Goal: Check status: Check status

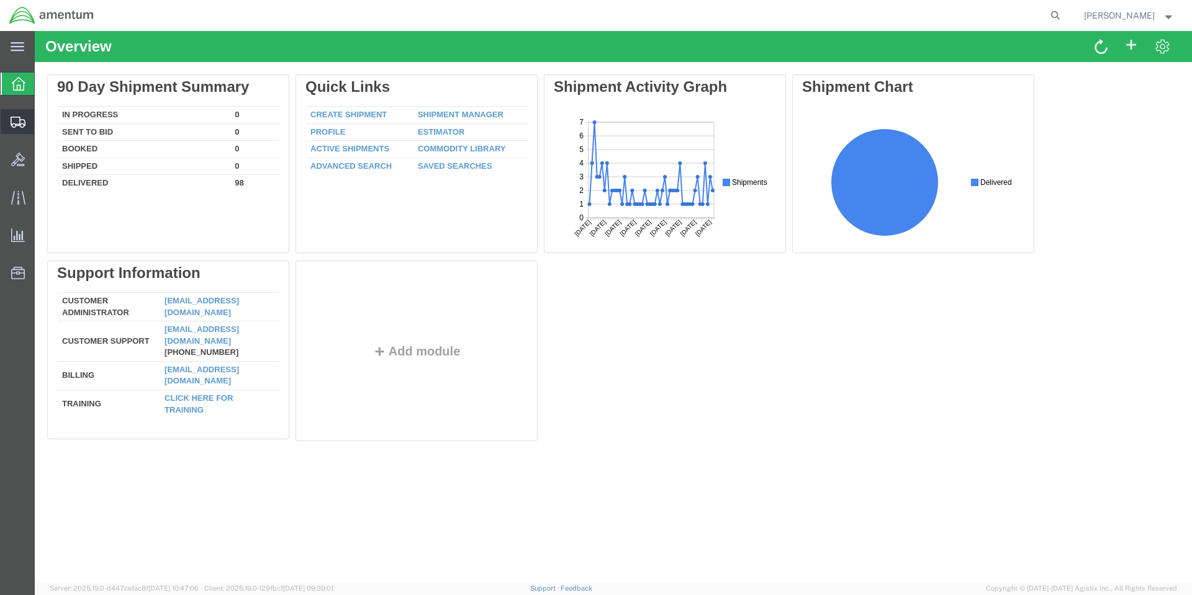
click at [0, 0] on span "Create Shipment" at bounding box center [0, 0] width 0 height 0
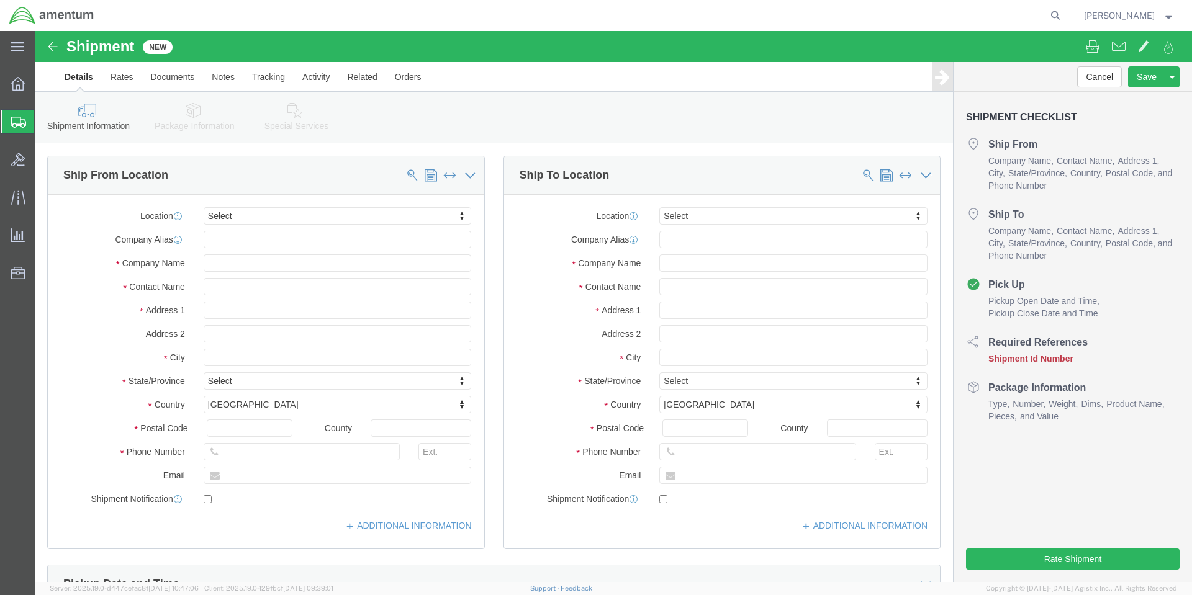
select select
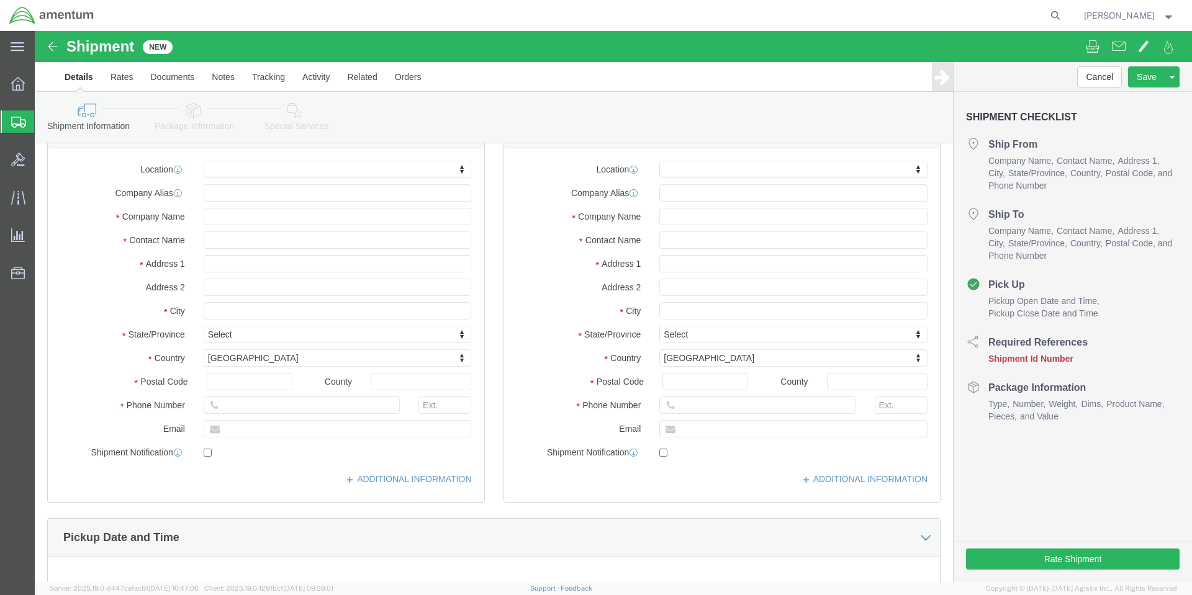
scroll to position [186, 0]
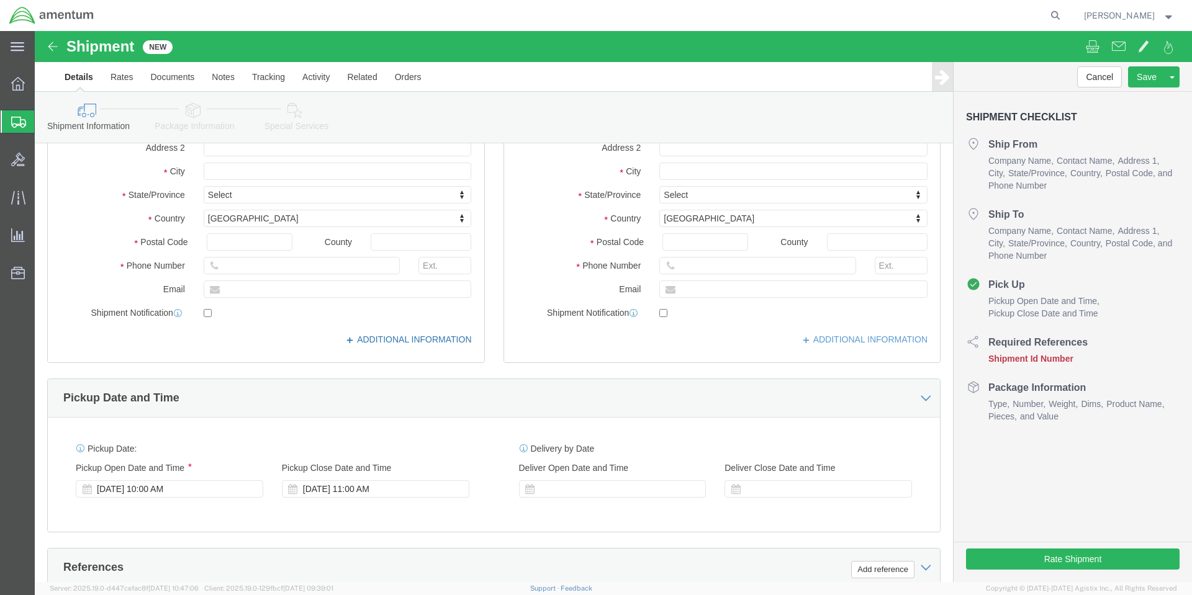
click link "ADDITIONAL INFORMATION"
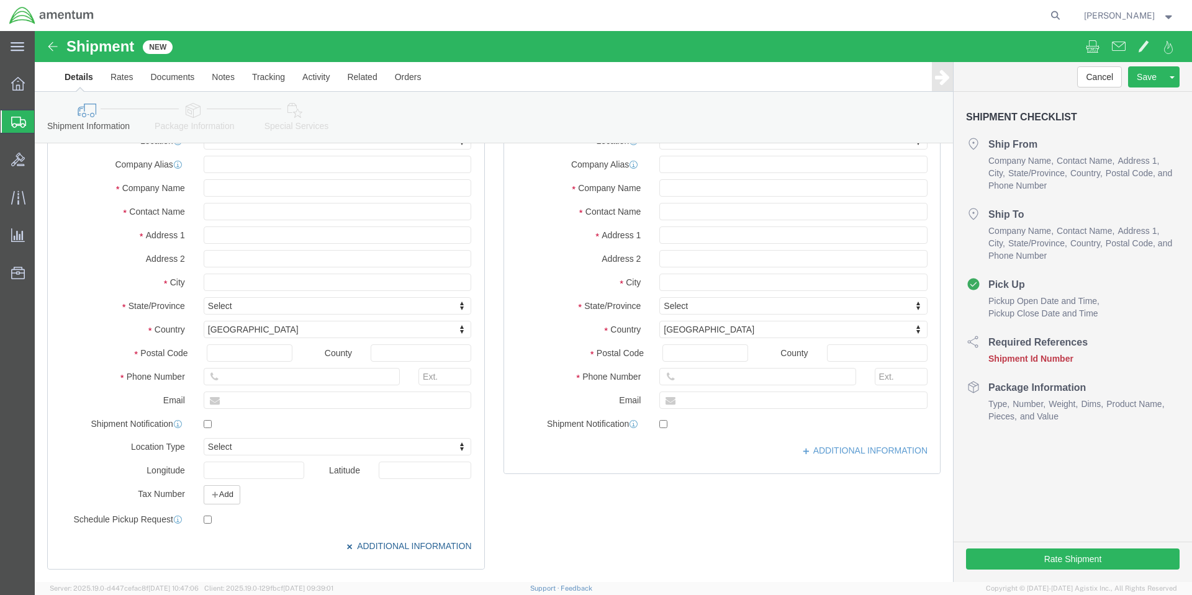
scroll to position [62, 0]
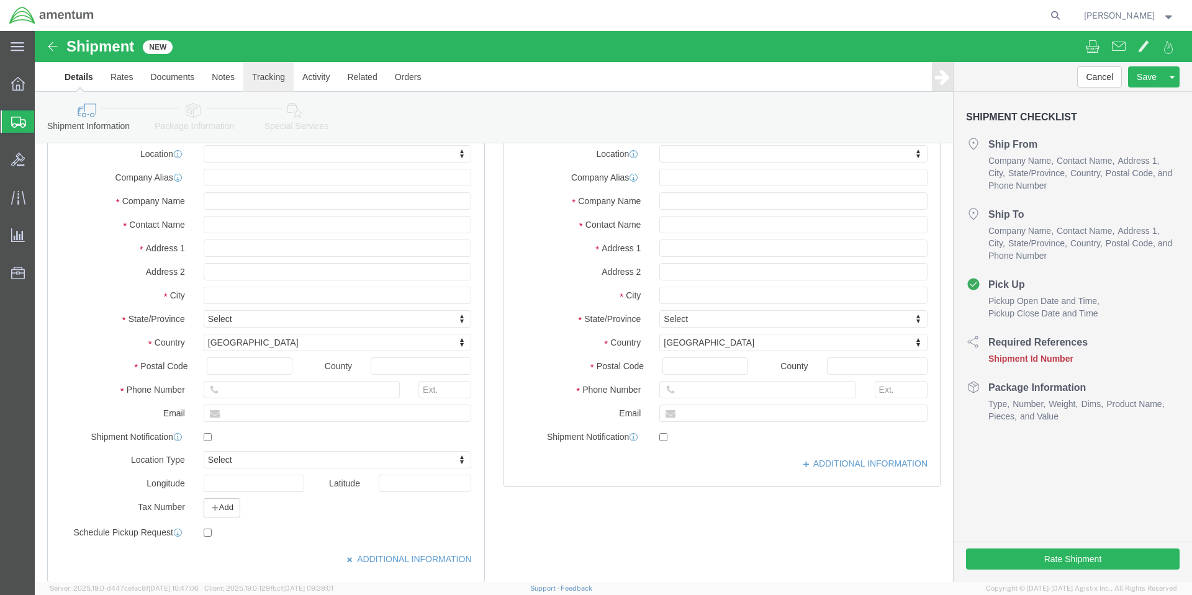
click link "Tracking"
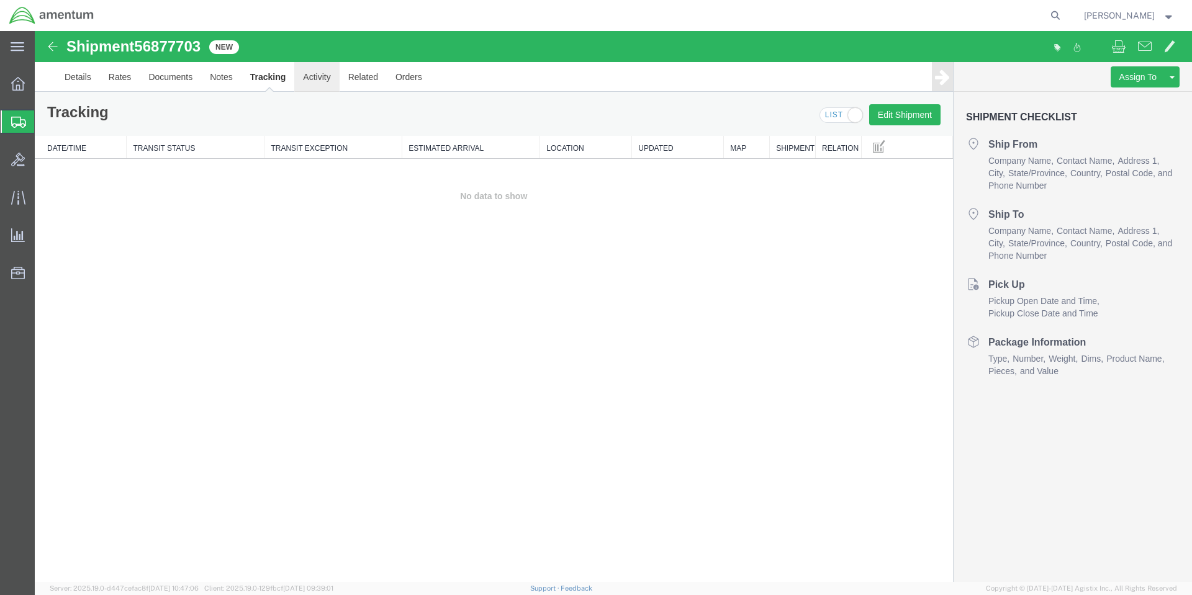
click at [316, 81] on link "Activity" at bounding box center [316, 77] width 45 height 30
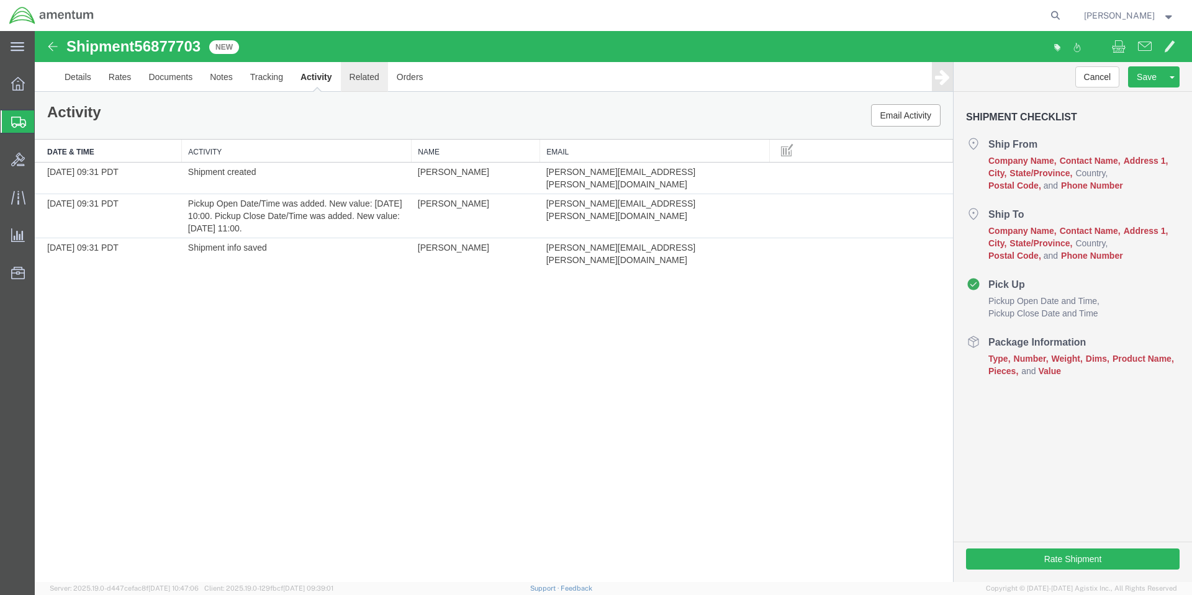
click at [355, 80] on link "Related" at bounding box center [364, 77] width 47 height 30
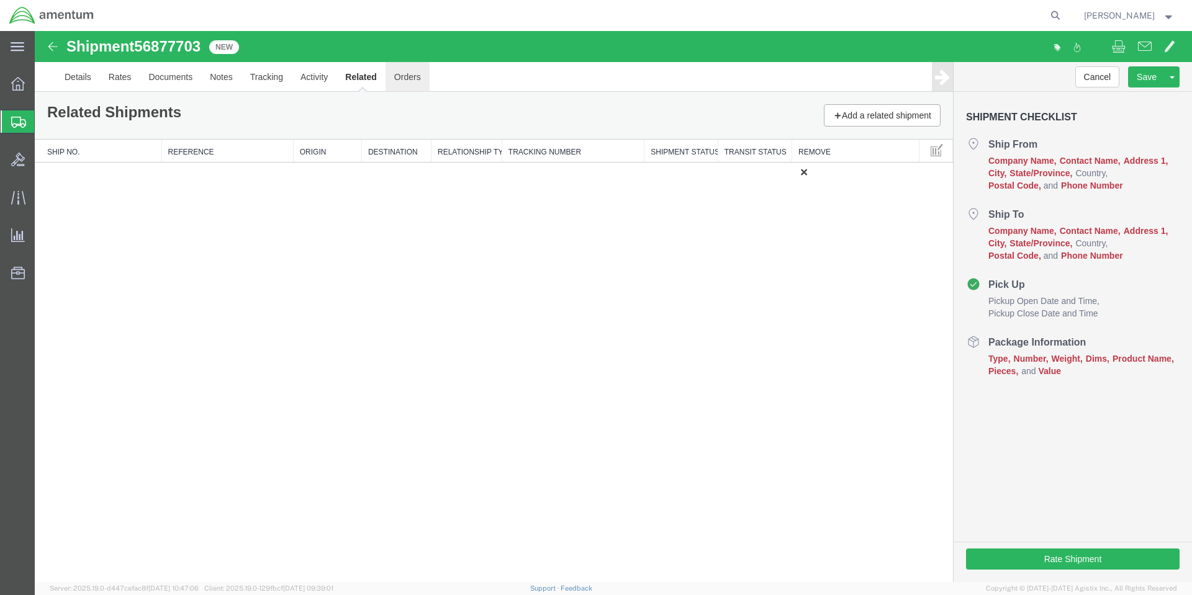
click at [406, 80] on link "Orders" at bounding box center [407, 77] width 44 height 30
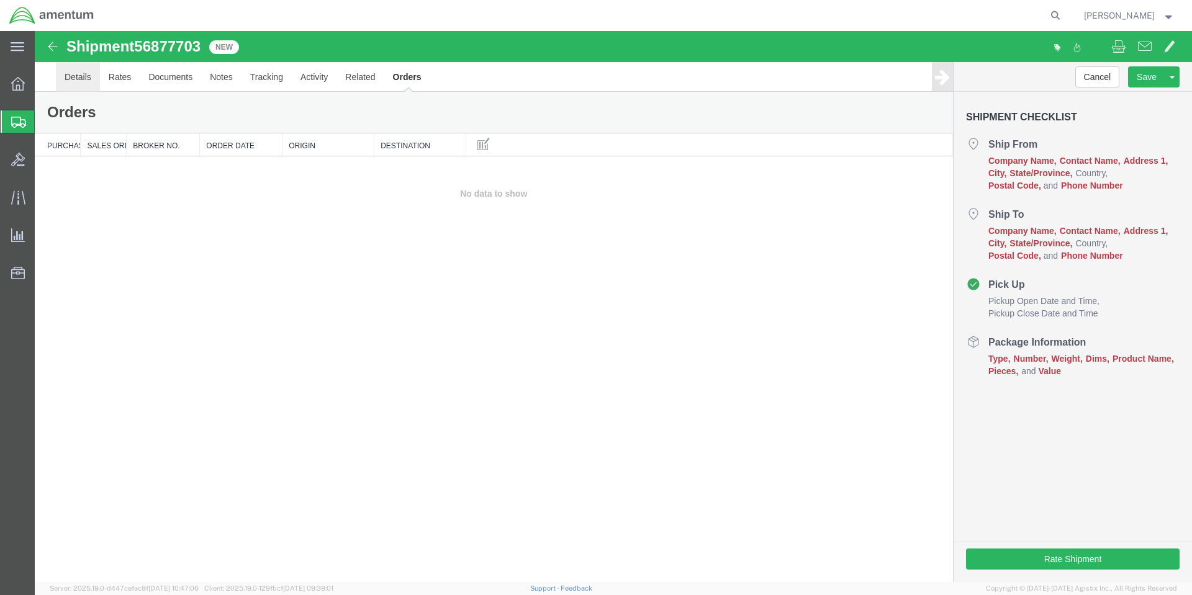
click at [74, 74] on link "Details" at bounding box center [78, 77] width 44 height 30
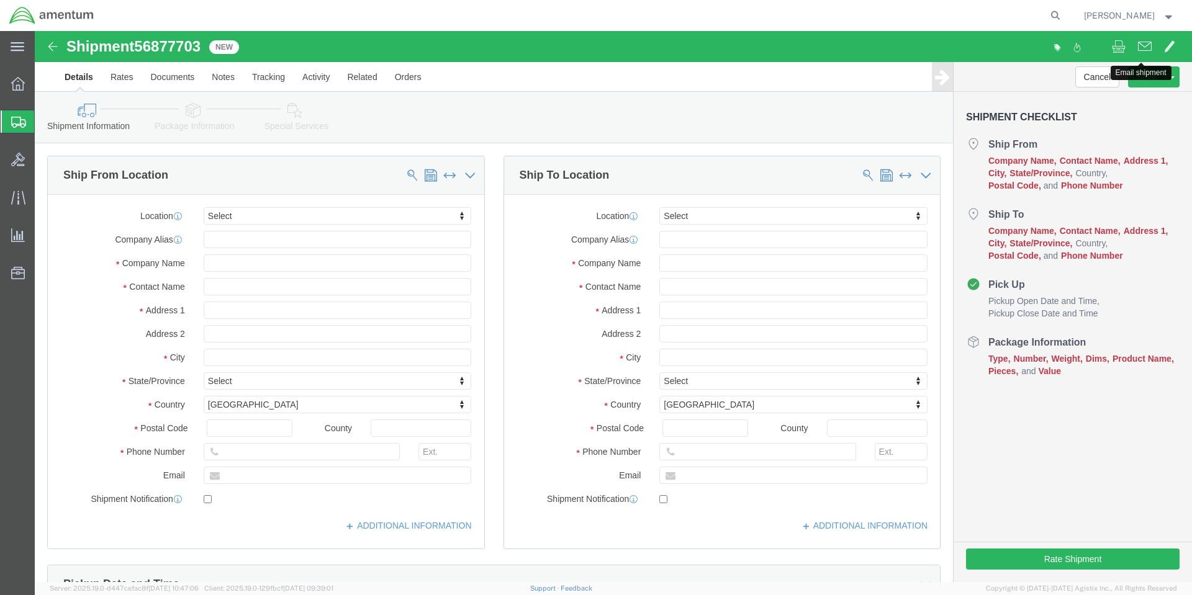
click span
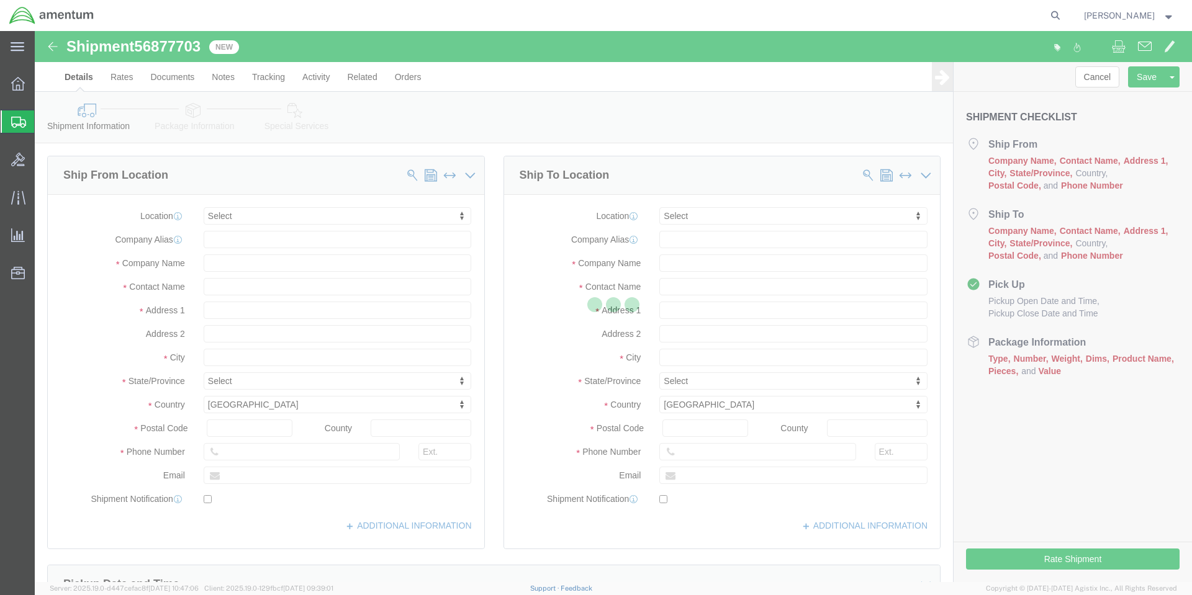
checkbox input "true"
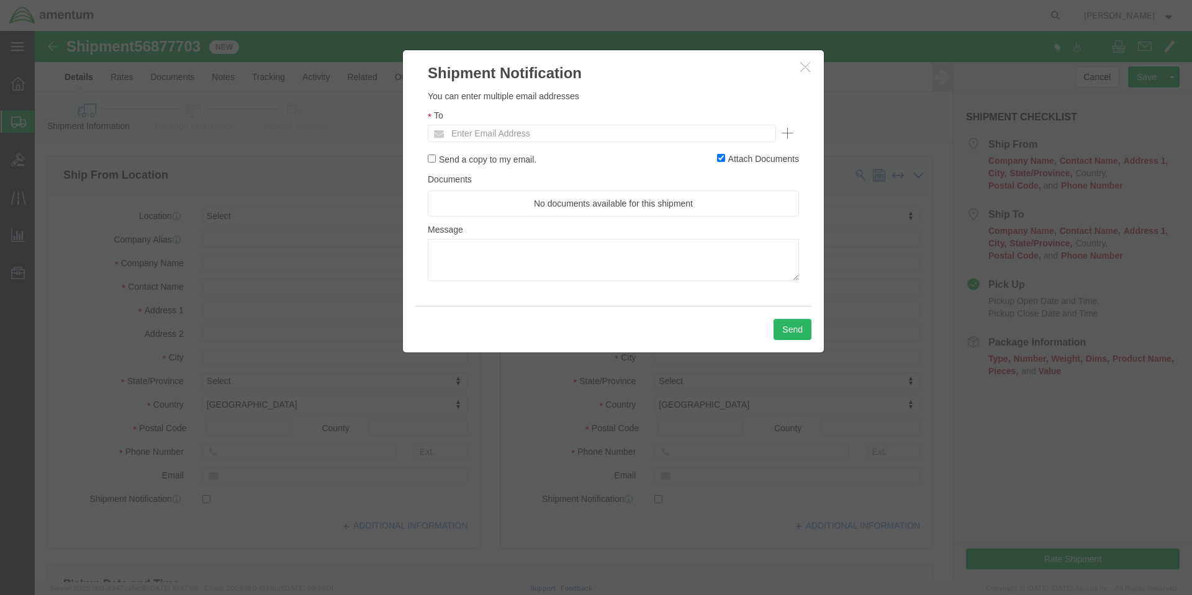
click button "button"
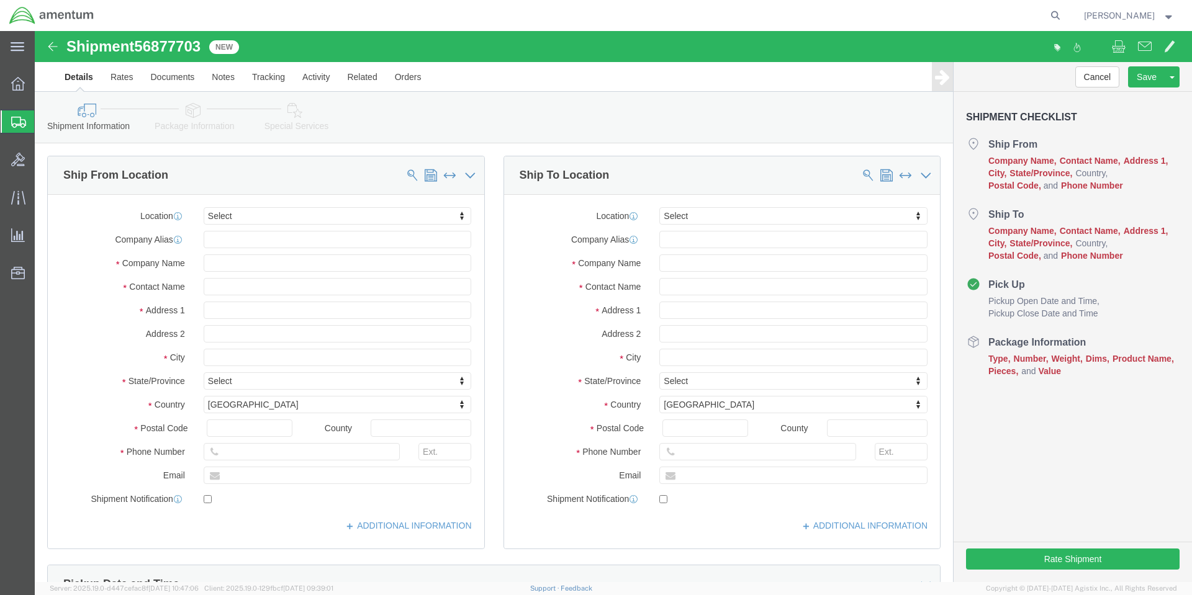
click at [1172, 18] on span "[PERSON_NAME]" at bounding box center [1129, 16] width 91 height 14
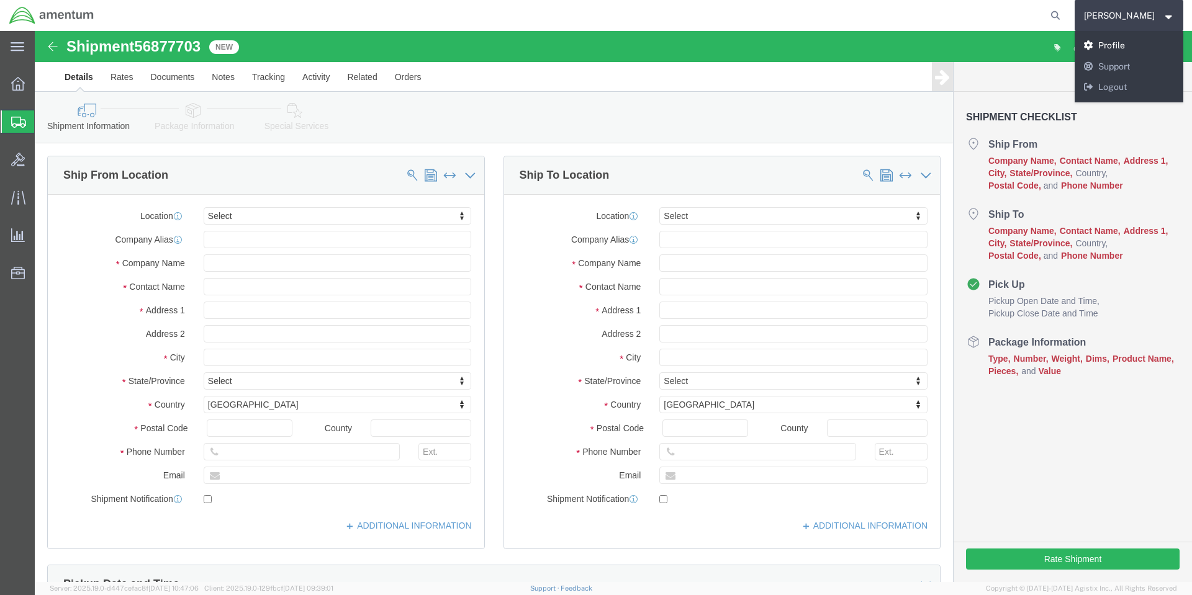
click at [1150, 45] on link "Profile" at bounding box center [1128, 45] width 109 height 21
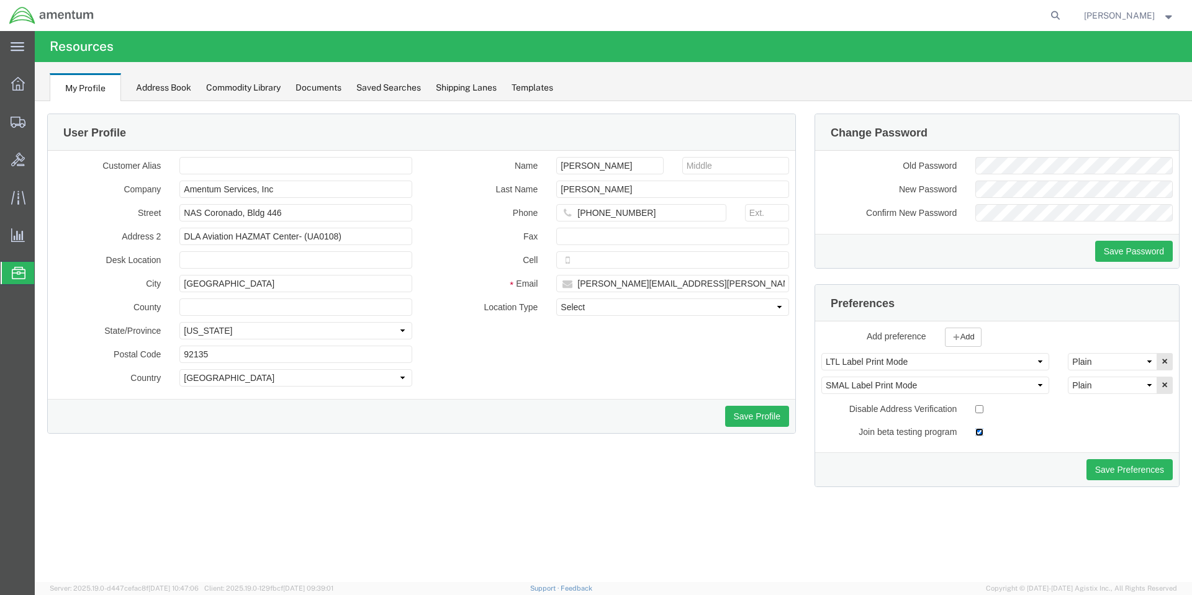
click at [979, 436] on input "checkbox" at bounding box center [979, 432] width 8 height 8
checkbox input "false"
click at [1151, 361] on select "Select Plain Thermal" at bounding box center [1112, 361] width 89 height 17
click at [1140, 385] on select "Select Plain Thermal" at bounding box center [1112, 385] width 89 height 17
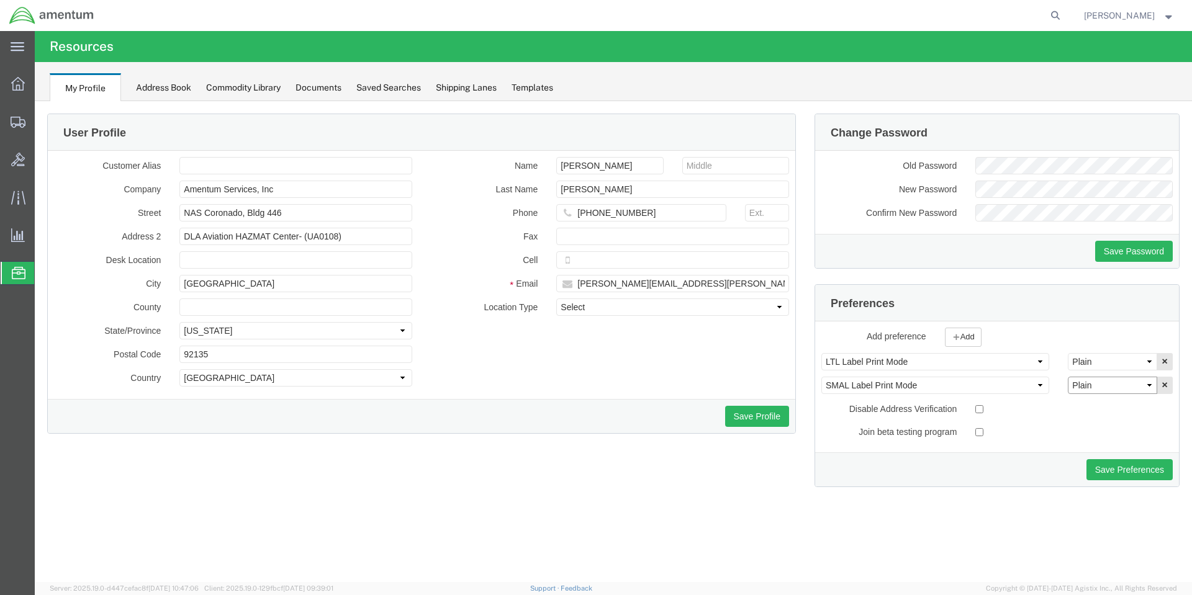
click at [1140, 385] on select "Select Plain Thermal" at bounding box center [1112, 385] width 89 height 17
click at [1016, 359] on select "Select AIR Default Dimensions UOM Code AIR Default Weight UOM Code AIR Label Pr…" at bounding box center [935, 361] width 228 height 17
click at [1004, 385] on select "Select AIR Default Dimensions UOM Code AIR Default Weight UOM Code AIR Label Pr…" at bounding box center [935, 385] width 228 height 17
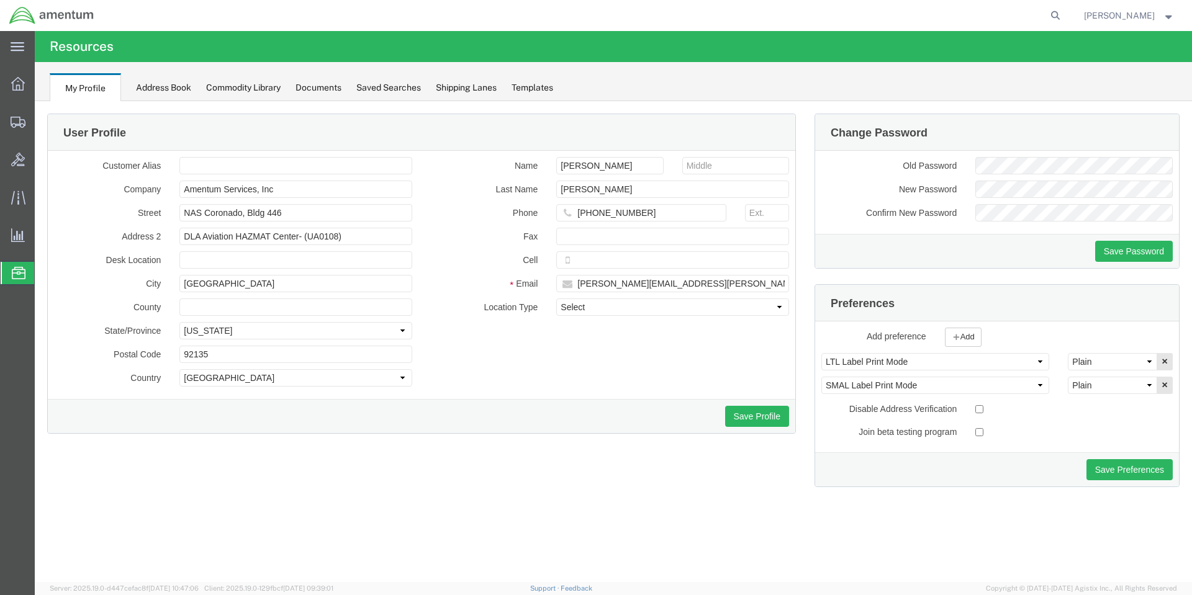
click at [158, 86] on div "Address Book" at bounding box center [163, 87] width 55 height 13
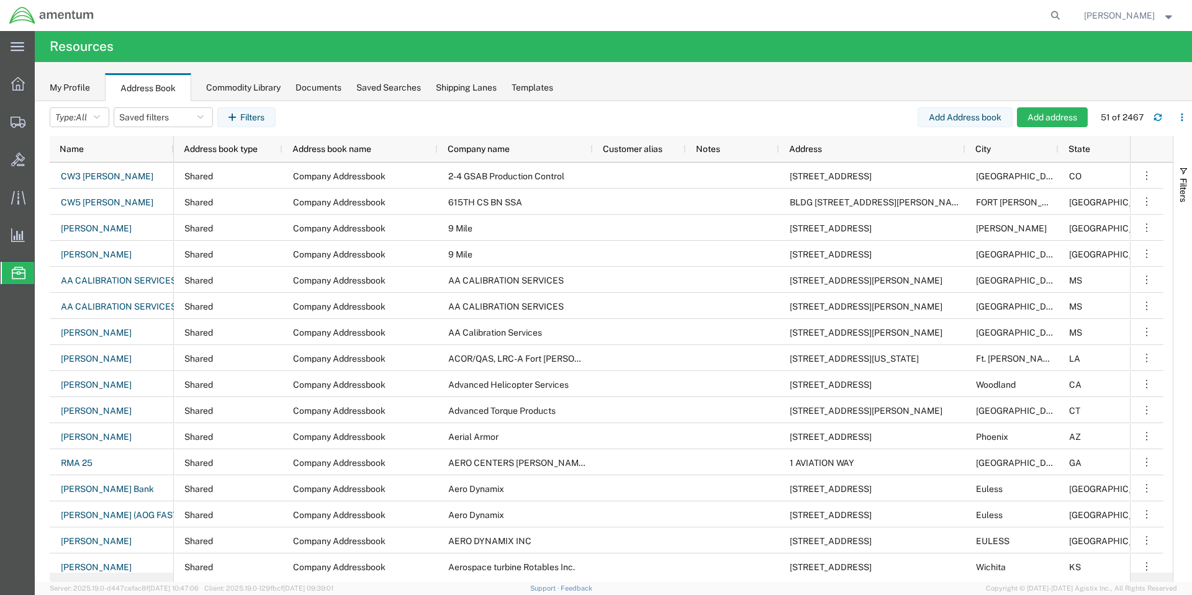
click at [215, 89] on div "Commodity Library" at bounding box center [243, 87] width 74 height 13
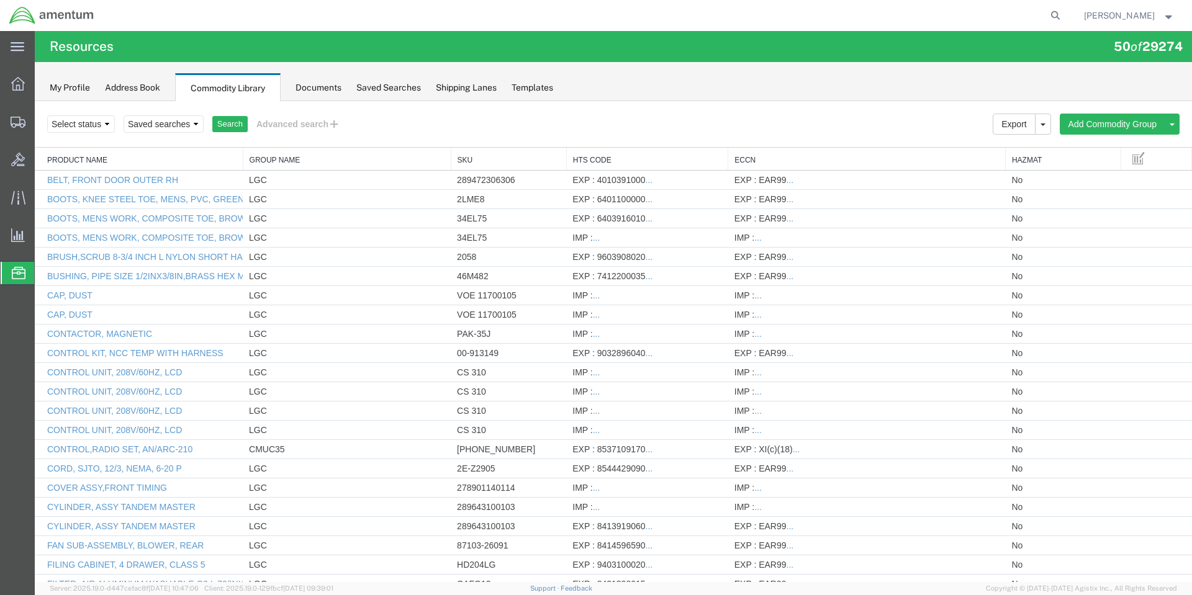
click at [325, 88] on div "Documents" at bounding box center [318, 87] width 46 height 13
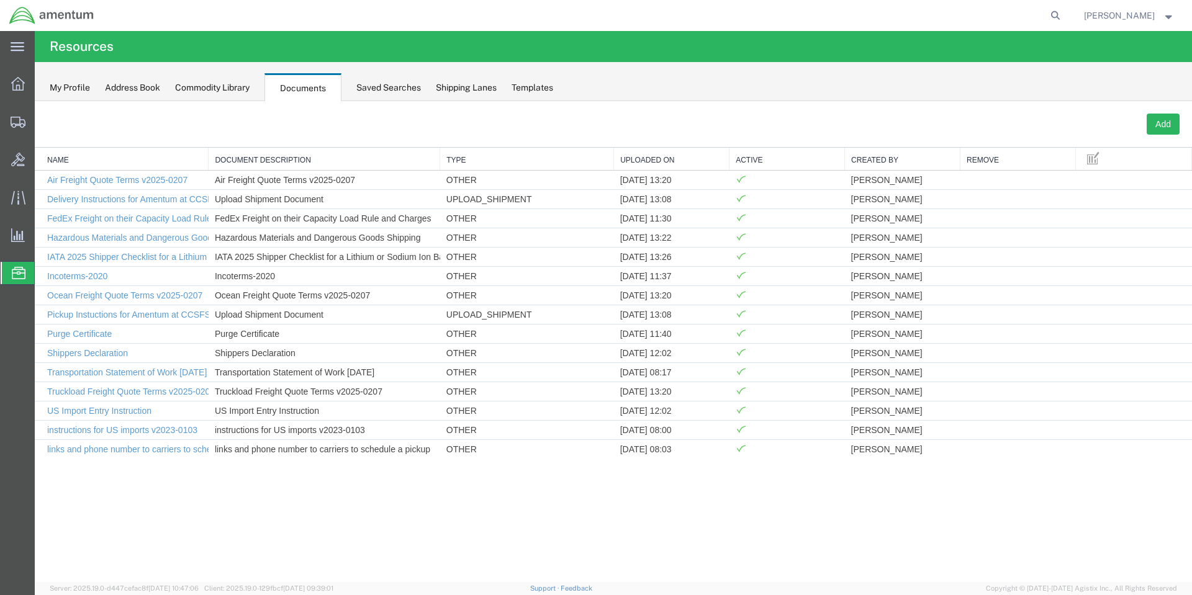
click at [384, 90] on div "Saved Searches" at bounding box center [388, 87] width 65 height 13
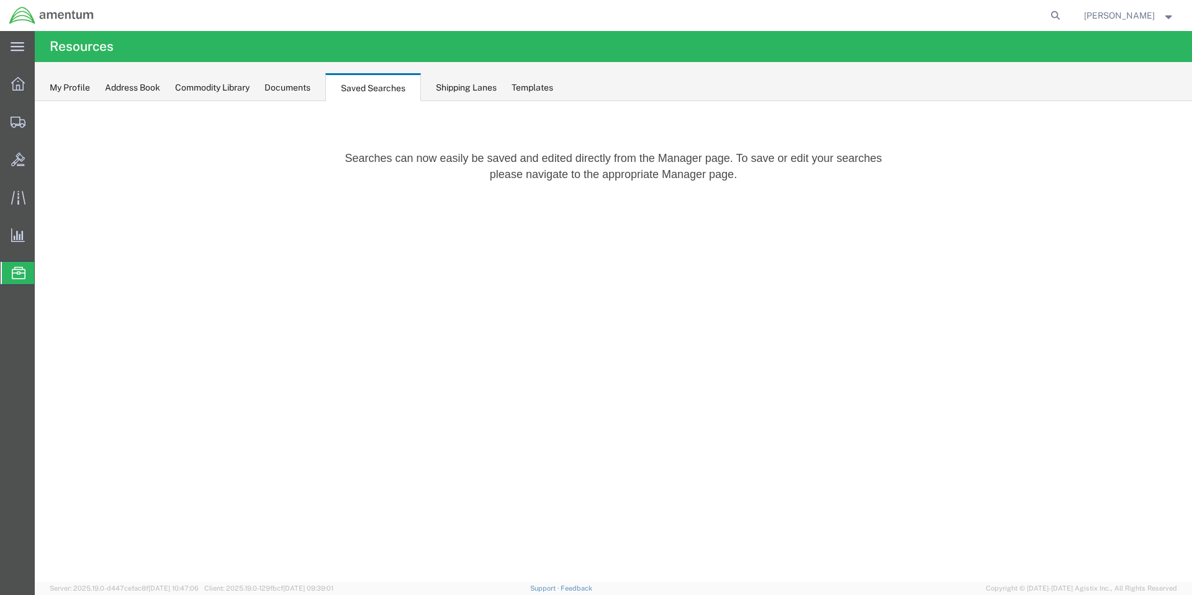
click at [488, 90] on div "Shipping Lanes" at bounding box center [466, 87] width 61 height 13
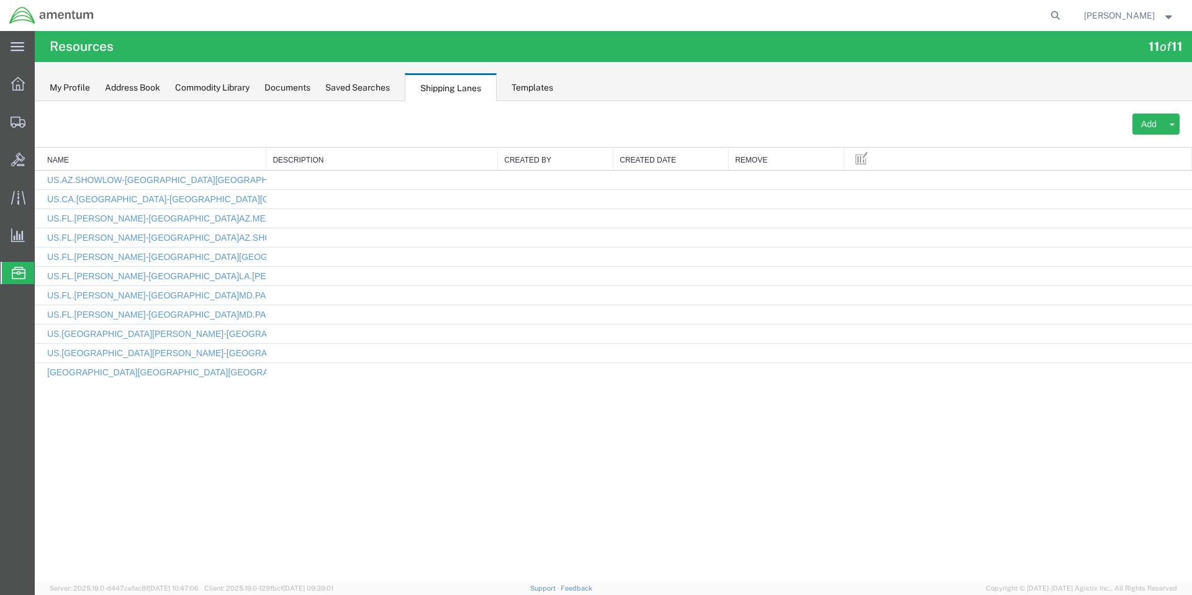
click at [533, 90] on div "Templates" at bounding box center [532, 87] width 42 height 13
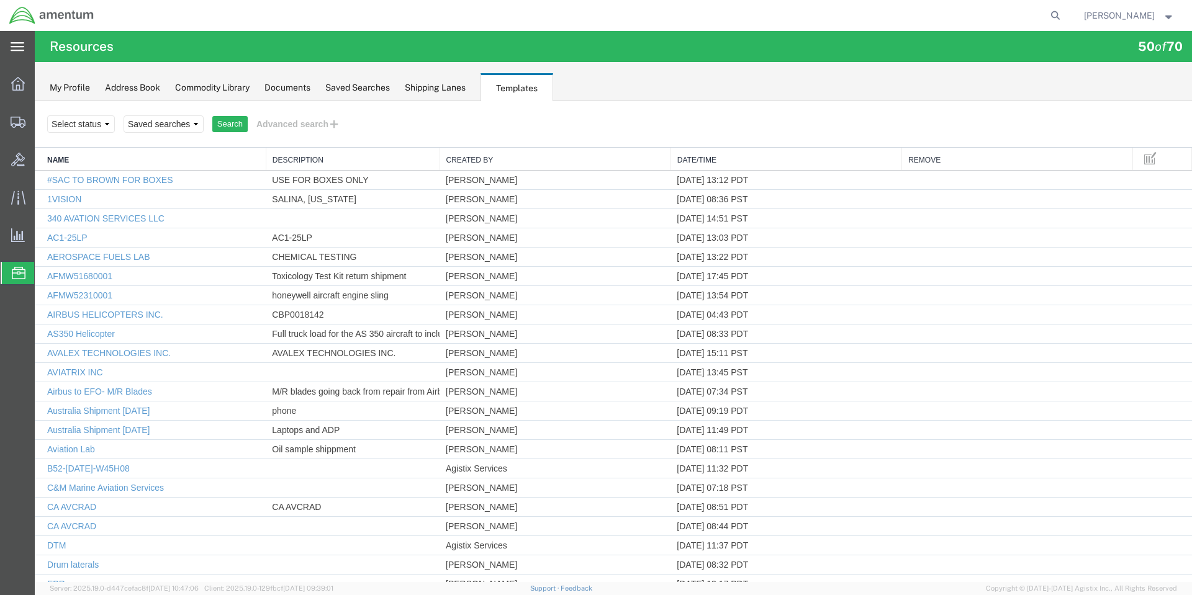
click at [23, 49] on icon at bounding box center [18, 46] width 14 height 9
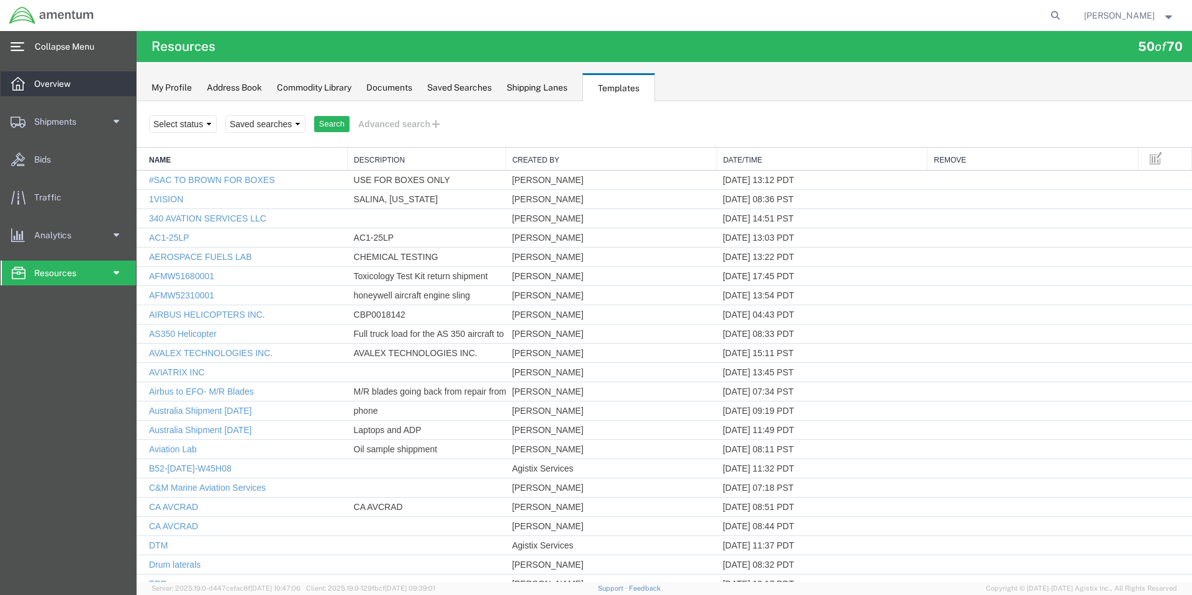
click at [37, 74] on span "Overview" at bounding box center [56, 83] width 45 height 25
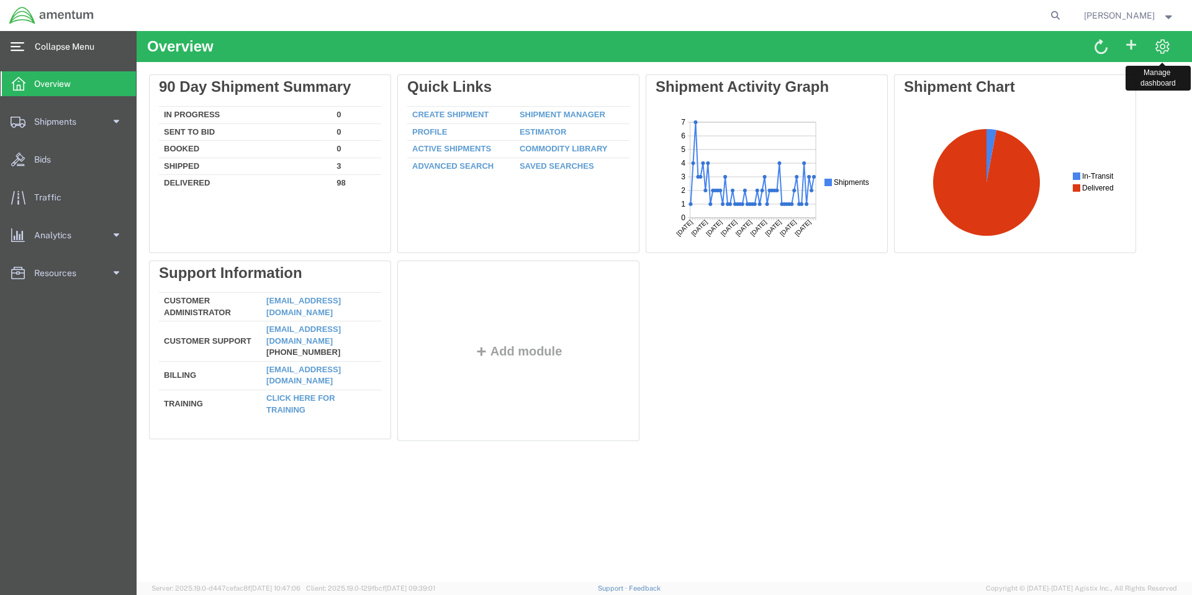
click at [1160, 48] on span at bounding box center [1162, 46] width 16 height 16
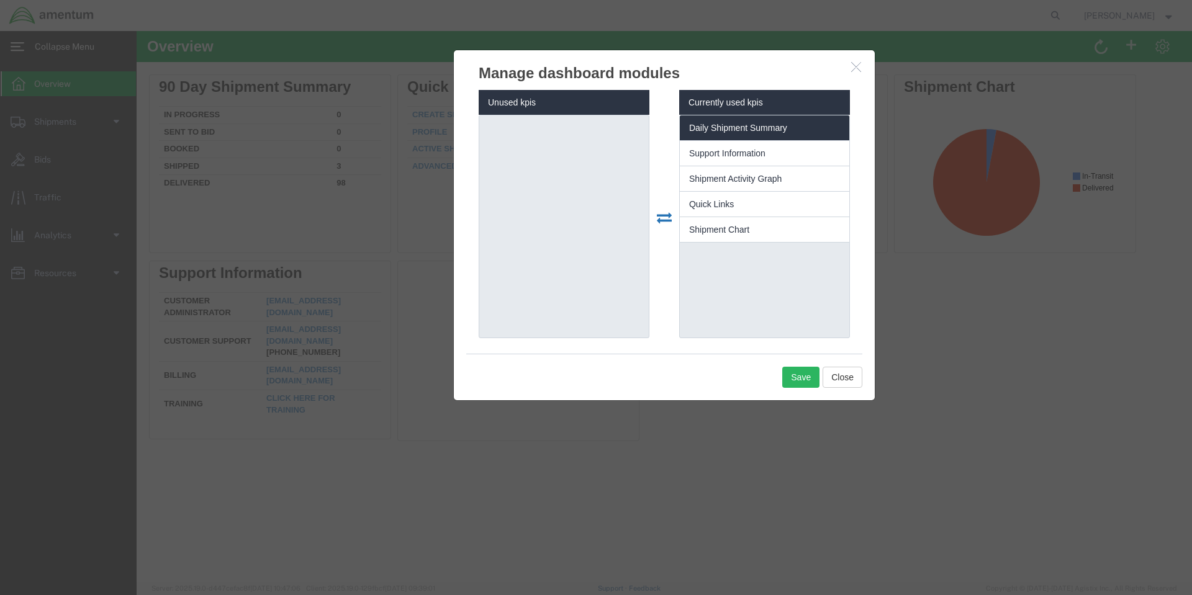
click at [738, 122] on li "Daily Shipment Summary" at bounding box center [764, 127] width 169 height 25
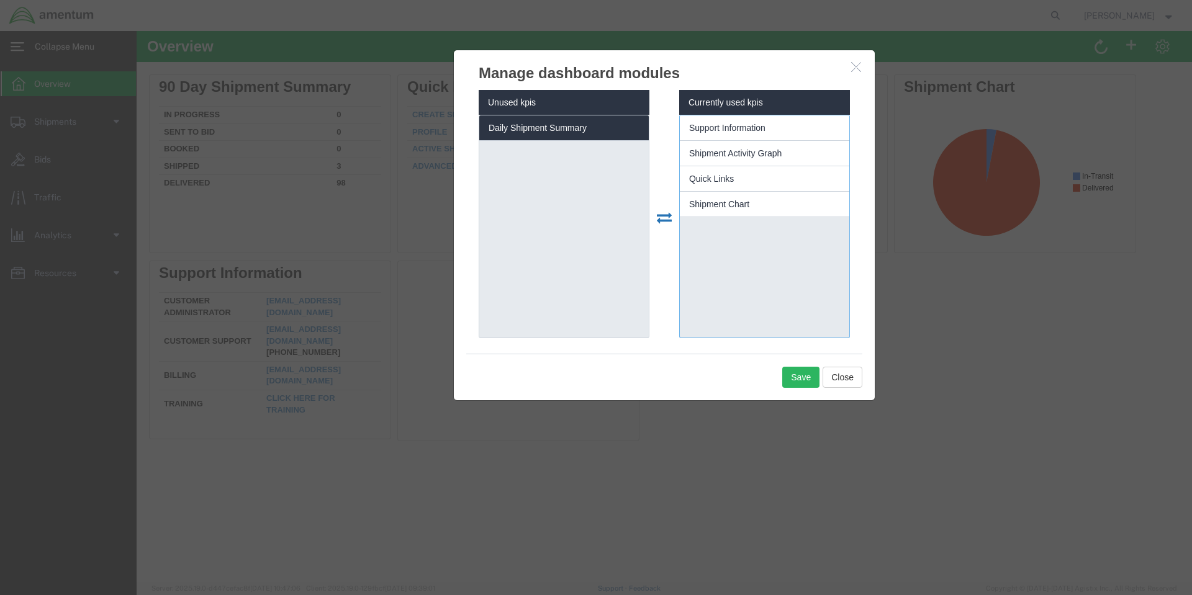
click at [590, 120] on li "Daily Shipment Summary" at bounding box center [563, 127] width 169 height 25
select select "122650"
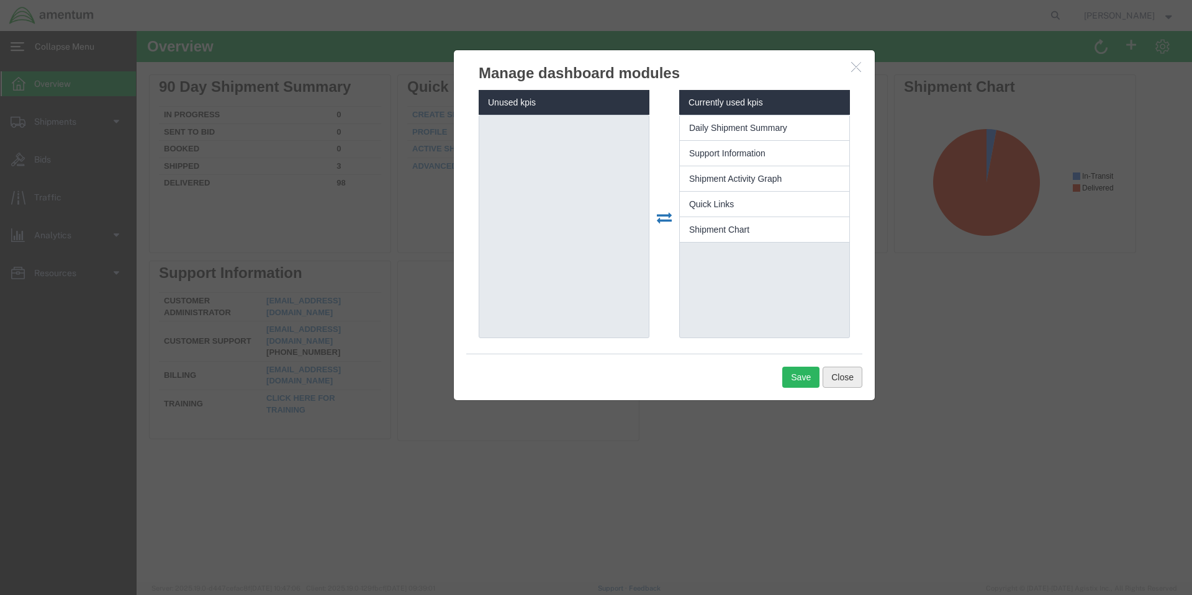
click at [838, 376] on button "Close" at bounding box center [842, 377] width 40 height 21
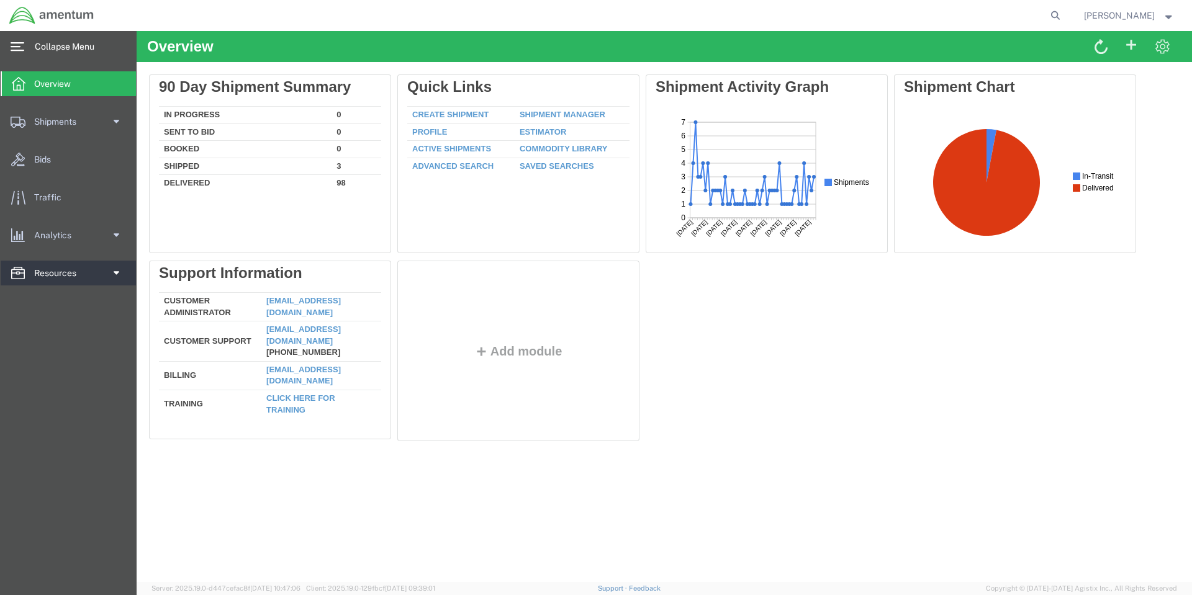
click at [122, 275] on link "Resources" at bounding box center [68, 273] width 135 height 25
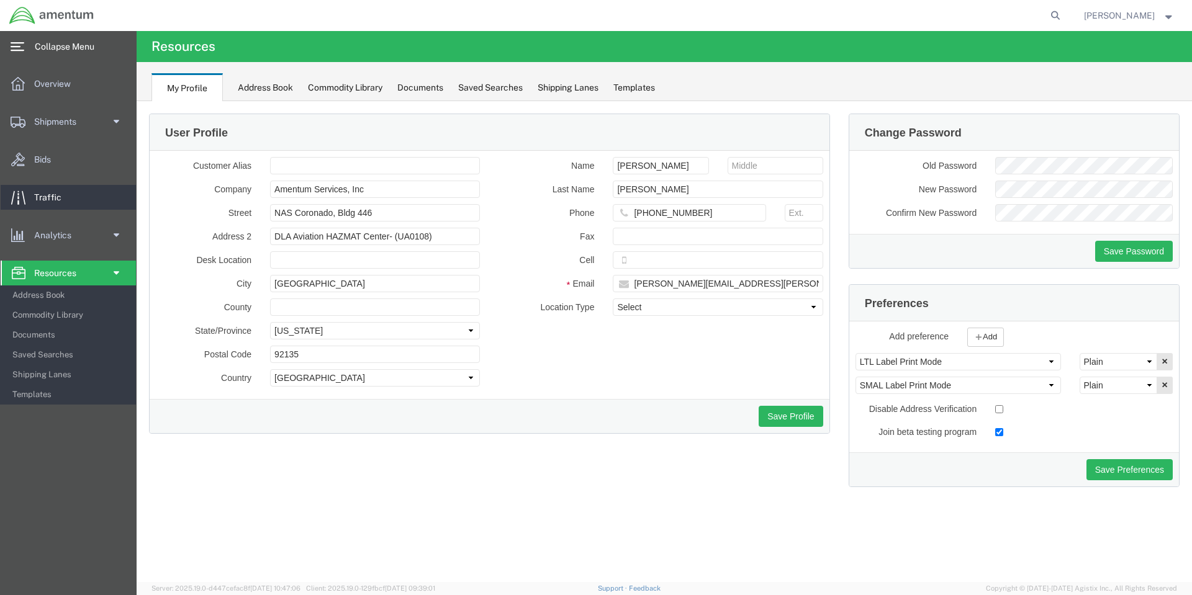
click at [56, 200] on span "Traffic" at bounding box center [52, 197] width 36 height 25
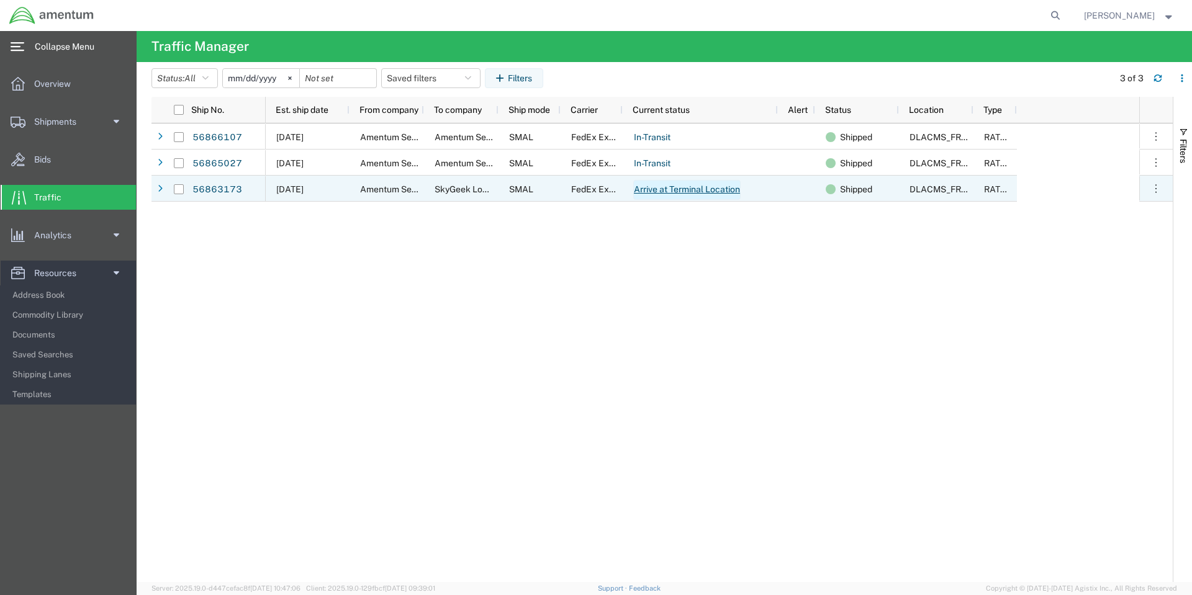
click at [685, 195] on link "Arrive at Terminal Location" at bounding box center [686, 190] width 107 height 20
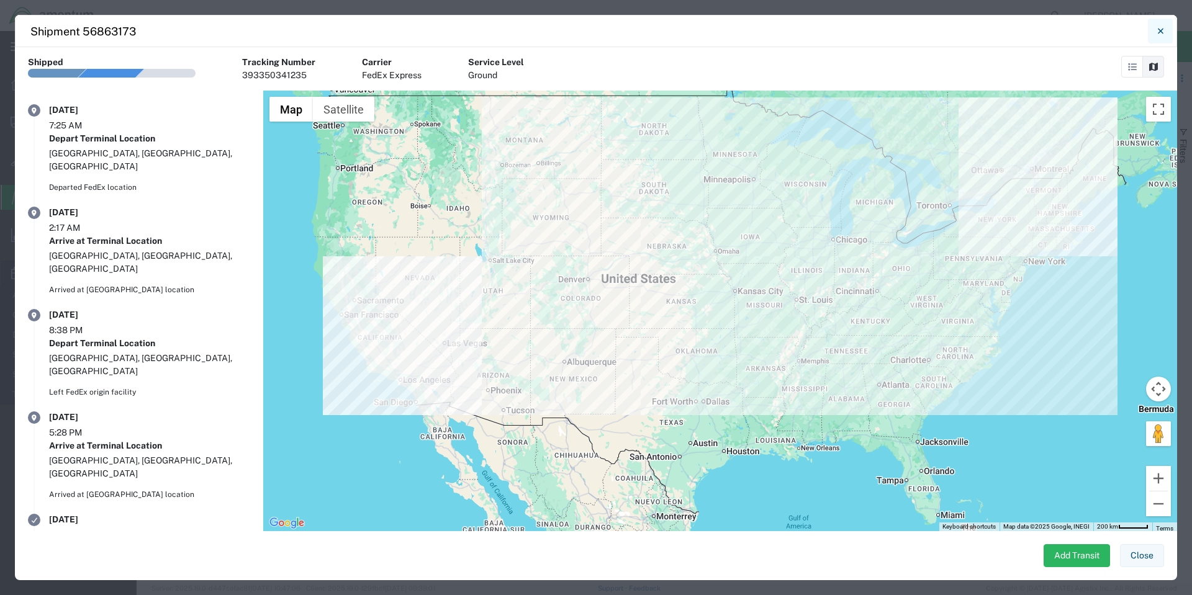
click at [1159, 33] on icon "Close" at bounding box center [1161, 31] width 6 height 15
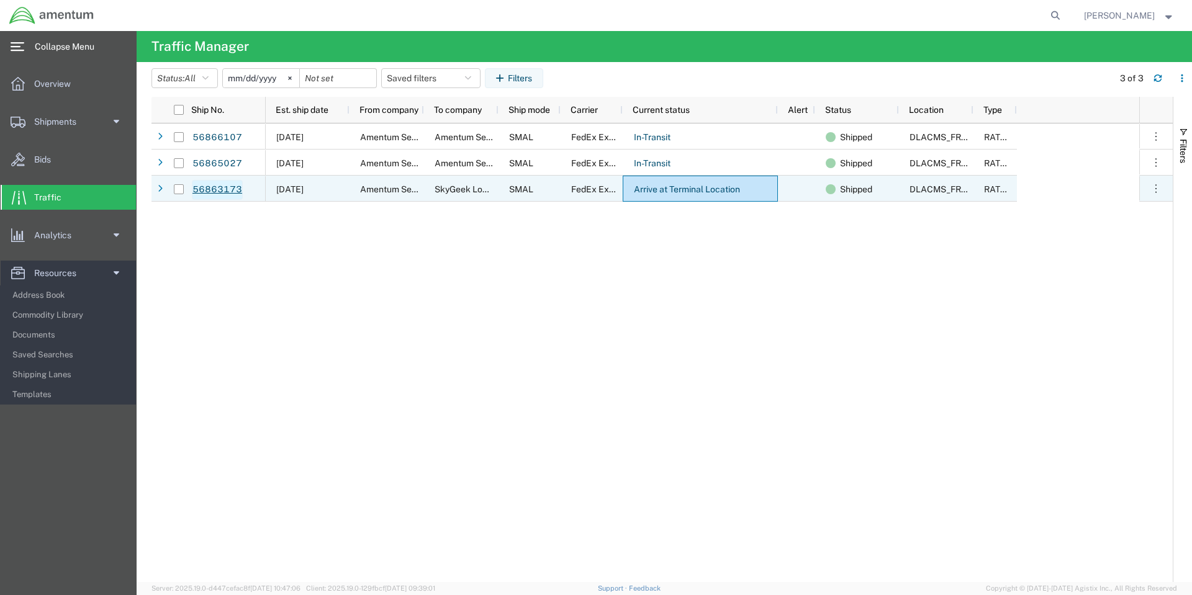
click at [218, 189] on link "56863173" at bounding box center [217, 190] width 51 height 20
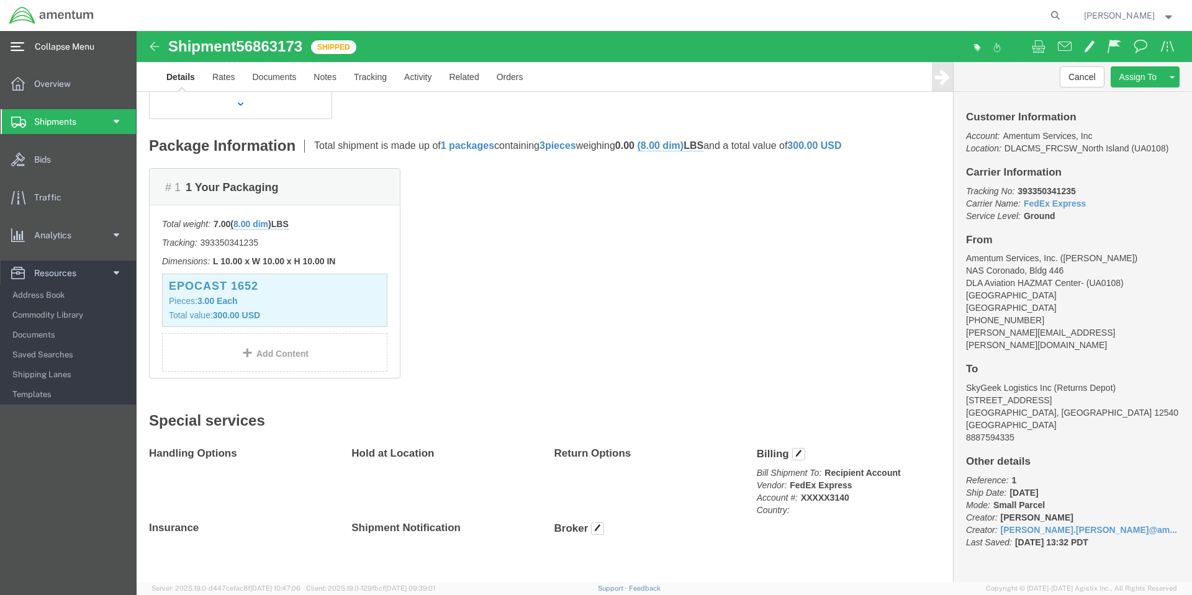
scroll to position [241, 0]
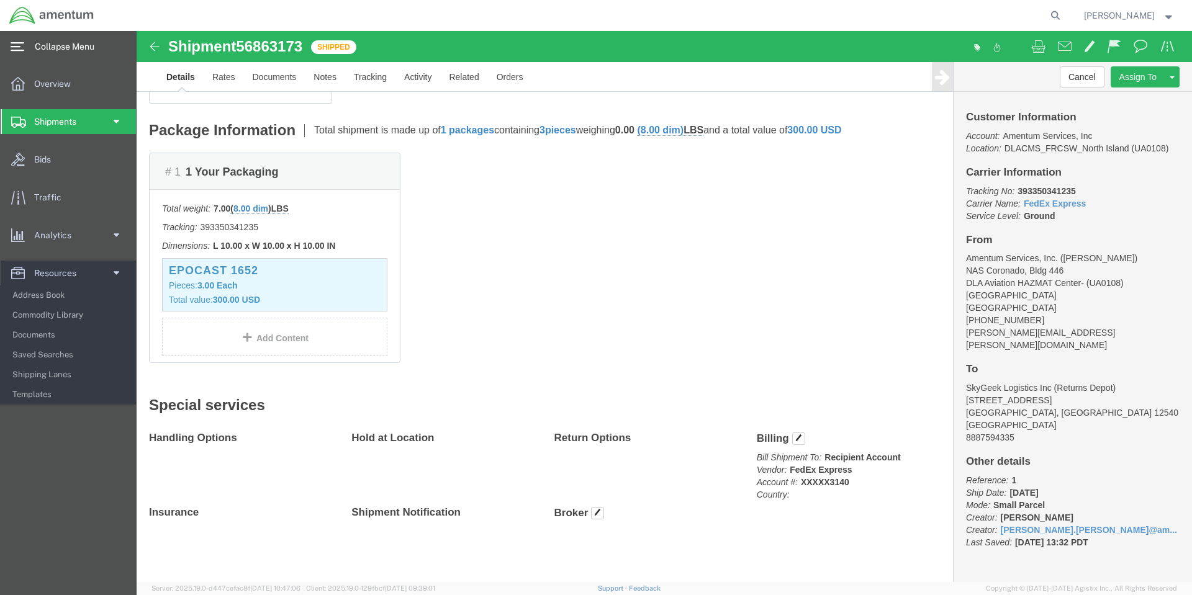
click h4 "Shipment Notification"
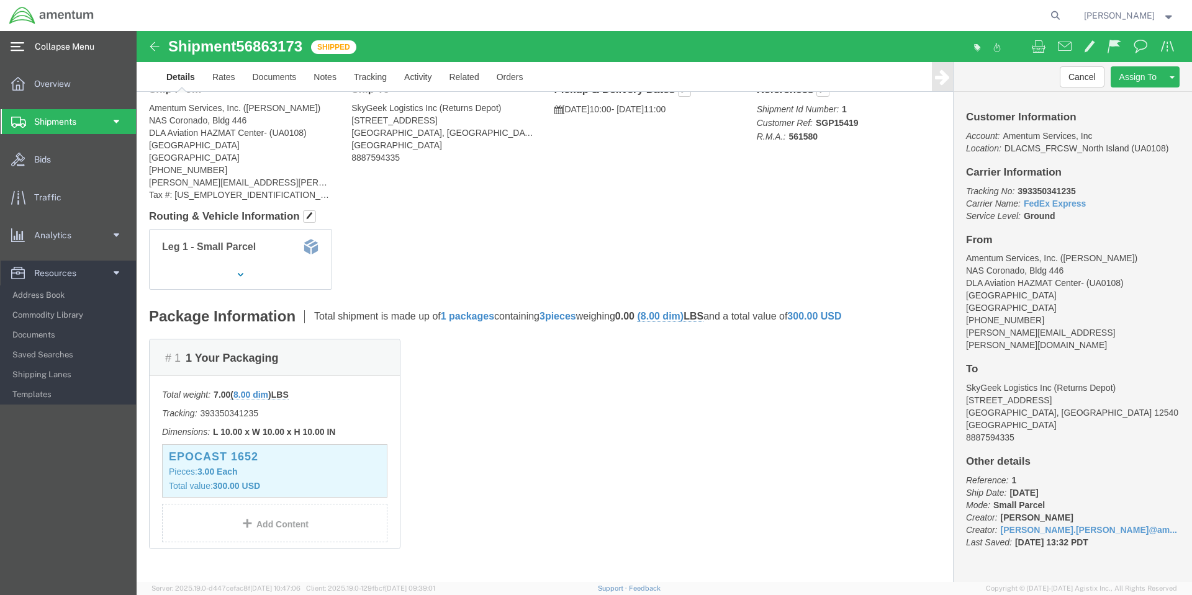
scroll to position [0, 0]
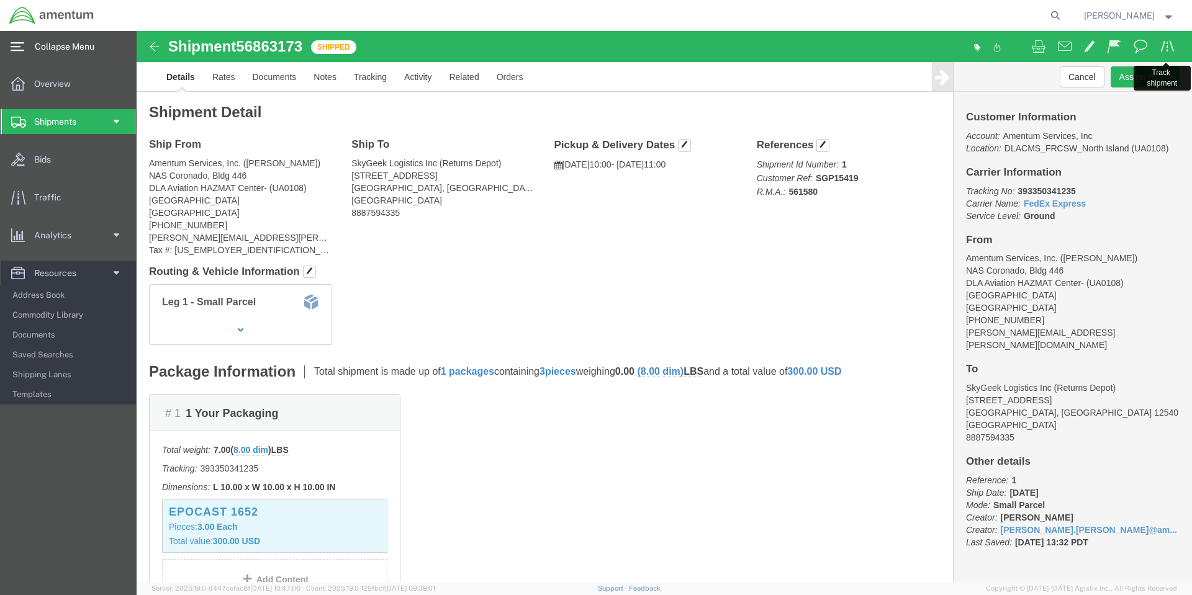
click span
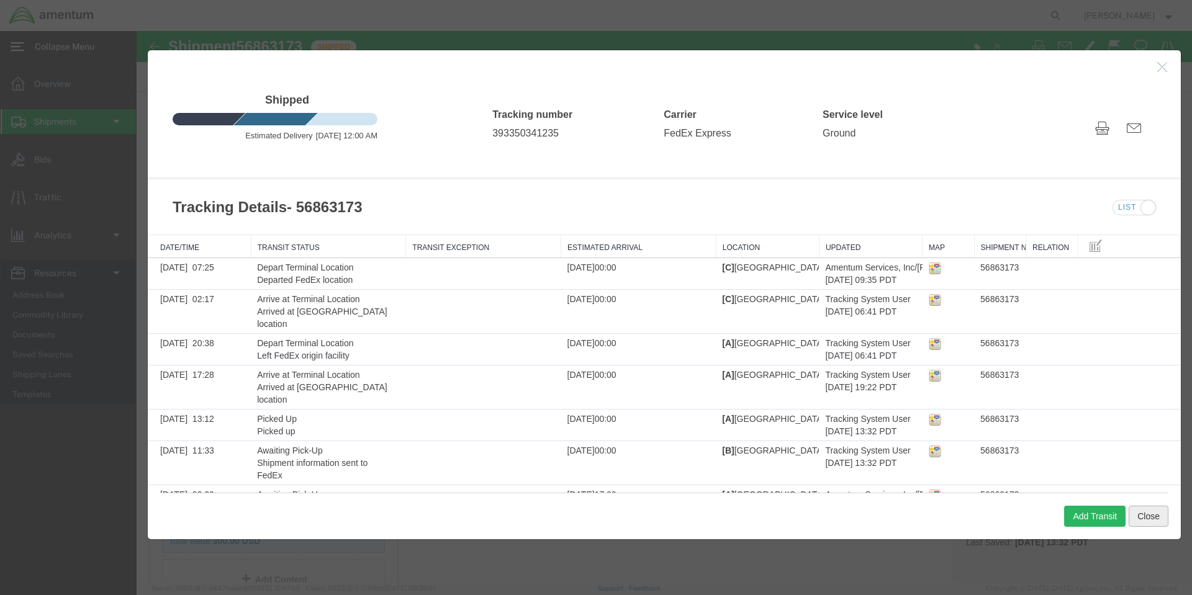
click button "Close"
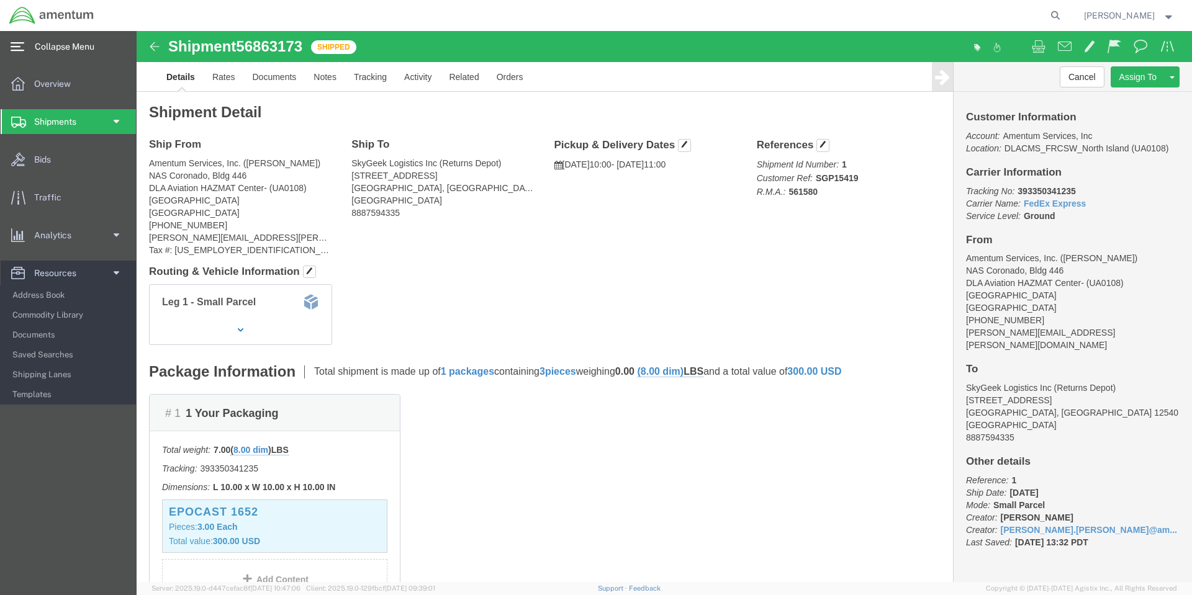
click div "Leg 1 - Small Parcel"
